Goal: Transaction & Acquisition: Purchase product/service

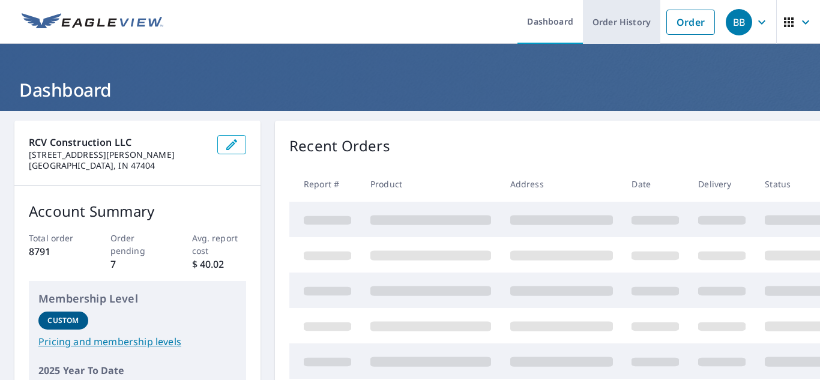
click at [618, 19] on link "Order History" at bounding box center [621, 22] width 77 height 44
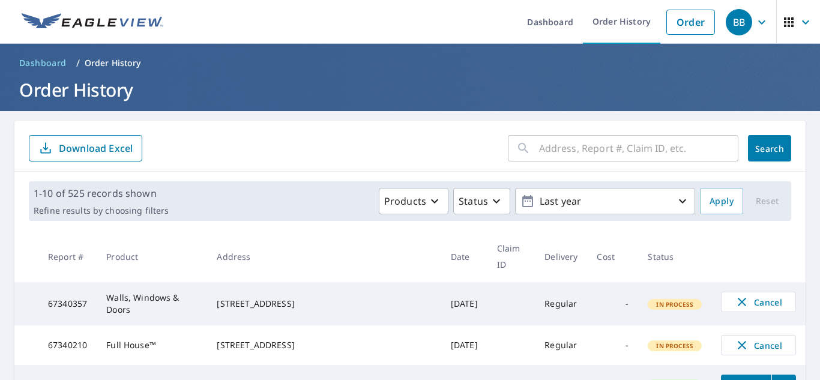
click at [584, 148] on input "text" at bounding box center [638, 148] width 199 height 34
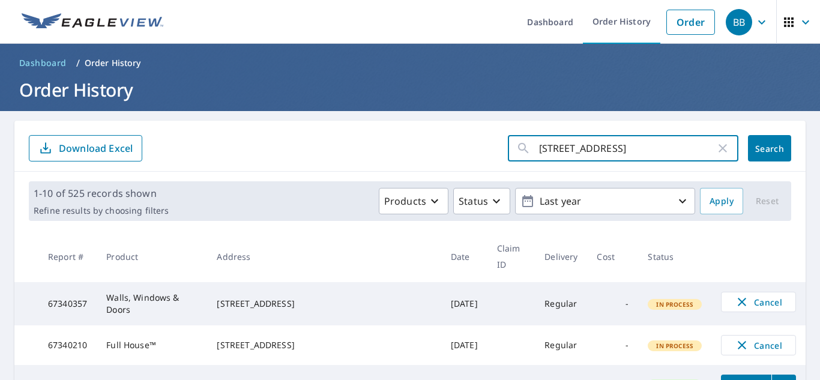
click at [559, 147] on input "[STREET_ADDRESS]" at bounding box center [627, 148] width 176 height 34
type input "[STREET_ADDRESS]"
click at [691, 23] on link "Order" at bounding box center [690, 22] width 49 height 25
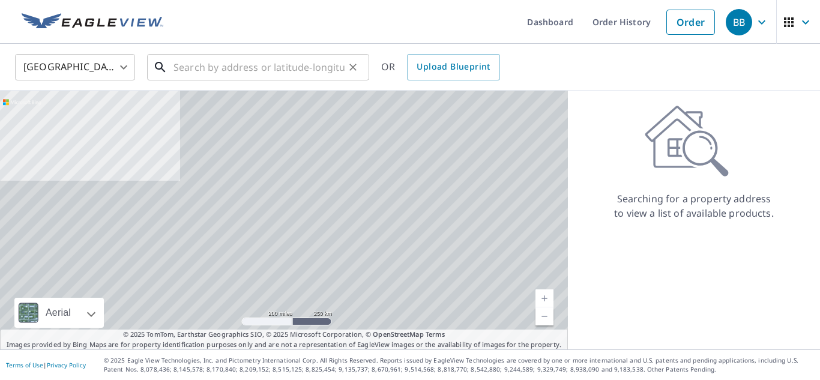
click at [242, 65] on input "text" at bounding box center [258, 67] width 171 height 34
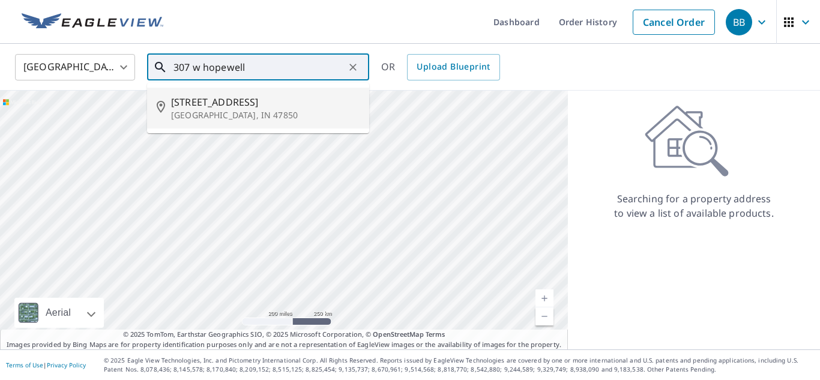
click at [231, 107] on span "[STREET_ADDRESS]" at bounding box center [265, 102] width 188 height 14
type input "[STREET_ADDRESS]"
